Goal: Task Accomplishment & Management: Use online tool/utility

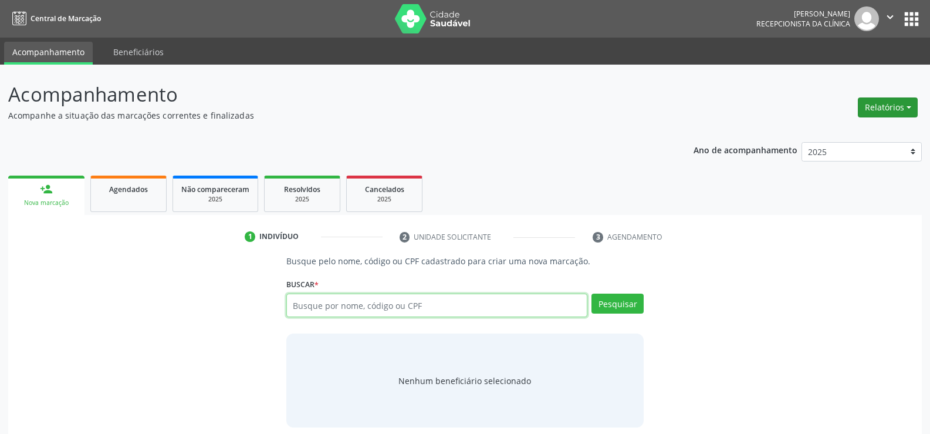
click at [885, 108] on button "Relatórios" at bounding box center [888, 107] width 60 height 20
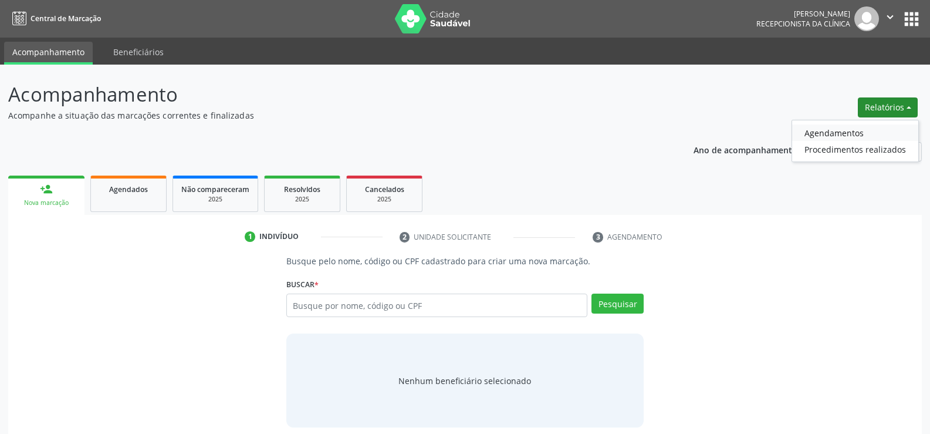
click at [816, 136] on link "Agendamentos" at bounding box center [855, 132] width 126 height 16
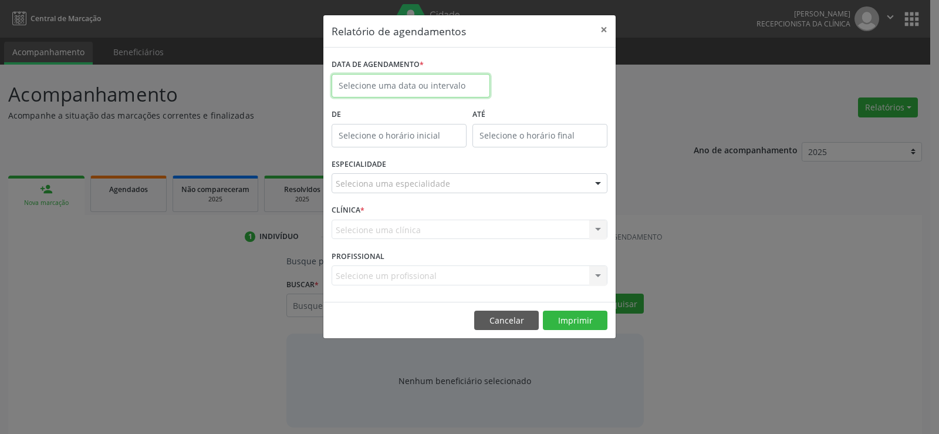
click at [401, 86] on input "text" at bounding box center [411, 85] width 158 height 23
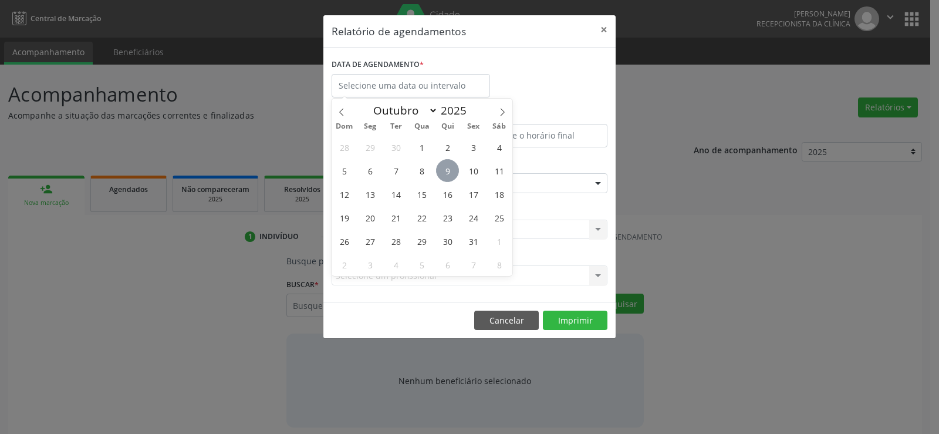
click at [448, 169] on span "9" at bounding box center [447, 170] width 23 height 23
type input "09/10/2025"
click at [476, 171] on span "10" at bounding box center [473, 170] width 23 height 23
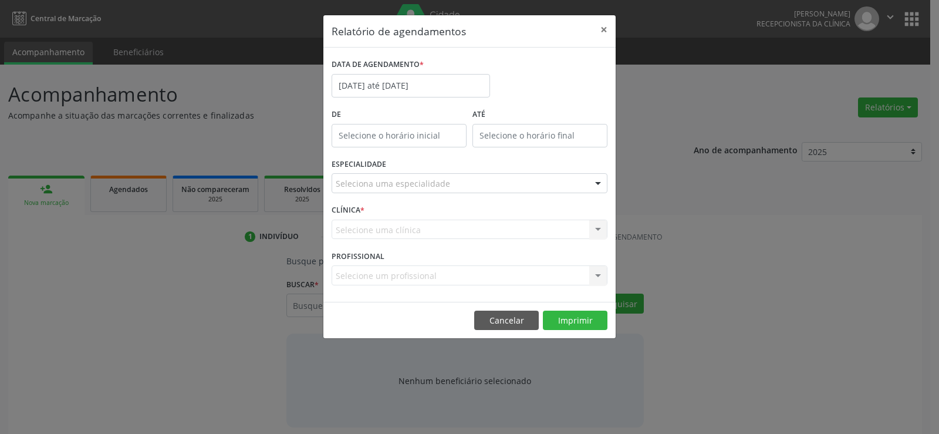
click at [450, 173] on div "ESPECIALIDADE Seleciona uma especialidade Todas as especialidades Alergologia A…" at bounding box center [470, 179] width 282 height 46
click at [473, 168] on div "ESPECIALIDADE Seleciona uma especialidade Todas as especialidades Alergologia A…" at bounding box center [470, 179] width 282 height 46
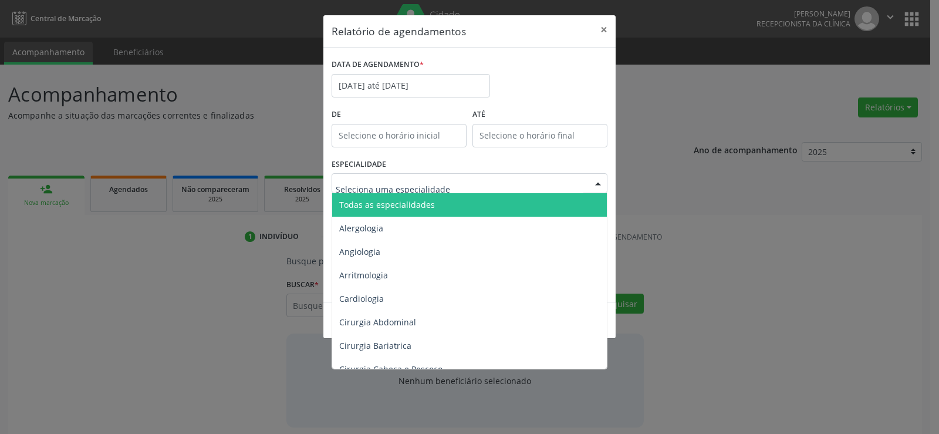
click at [397, 203] on span "Todas as especialidades" at bounding box center [387, 204] width 96 height 11
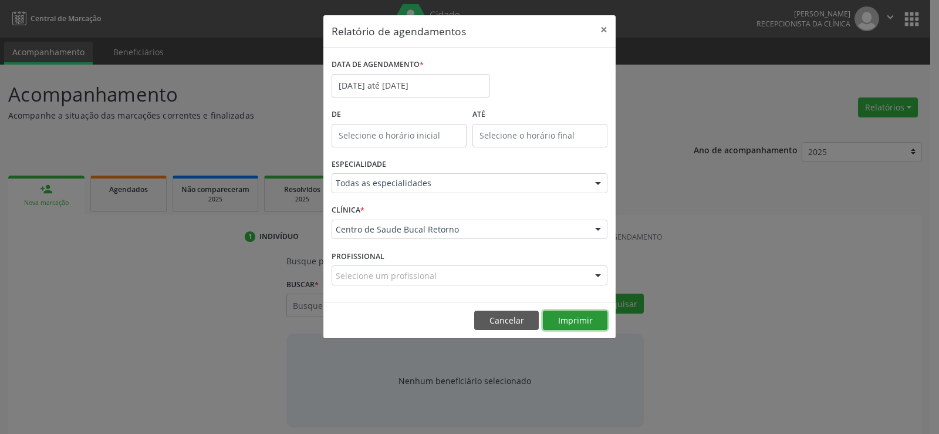
click at [571, 319] on button "Imprimir" at bounding box center [575, 321] width 65 height 20
click at [502, 320] on button "Cancelar" at bounding box center [506, 321] width 65 height 20
